Goal: Task Accomplishment & Management: Use online tool/utility

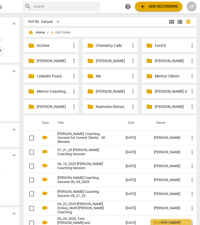
scroll to position [0, 45]
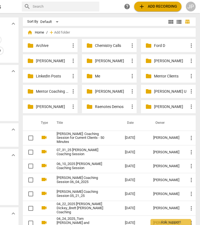
click at [158, 62] on p "[PERSON_NAME]" at bounding box center [171, 61] width 34 height 6
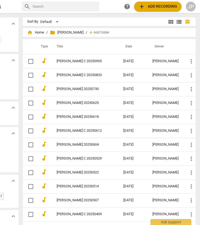
click at [158, 5] on span "add Add recording" at bounding box center [158, 6] width 39 height 7
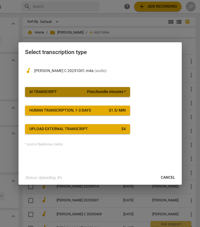
click at [64, 93] on span "AI Transcript Plan/bundle minutes *" at bounding box center [77, 91] width 96 height 5
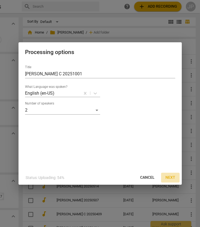
click at [169, 177] on span "Next" at bounding box center [171, 177] width 10 height 5
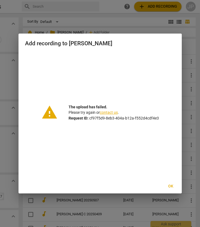
click at [173, 185] on span "Ok" at bounding box center [171, 185] width 9 height 5
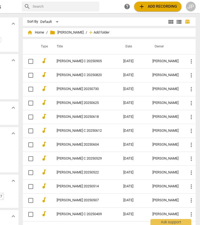
click at [94, 31] on span "Add folder" at bounding box center [102, 33] width 16 height 4
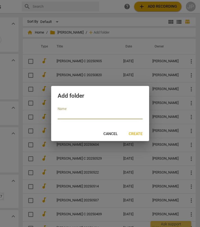
click at [111, 132] on span "Cancel" at bounding box center [110, 133] width 14 height 5
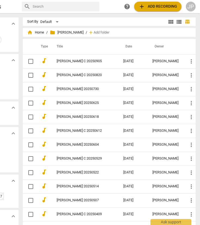
click at [154, 5] on span "add Add recording" at bounding box center [158, 6] width 39 height 7
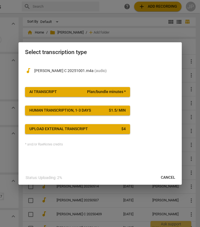
click at [92, 90] on span "Plan/bundle minutes *" at bounding box center [106, 91] width 39 height 5
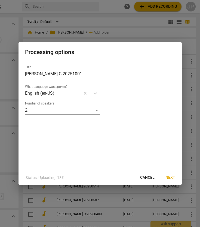
click at [171, 176] on span "Next" at bounding box center [171, 177] width 10 height 5
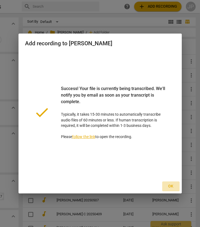
click at [170, 184] on span "Ok" at bounding box center [171, 185] width 9 height 5
